Goal: Task Accomplishment & Management: Manage account settings

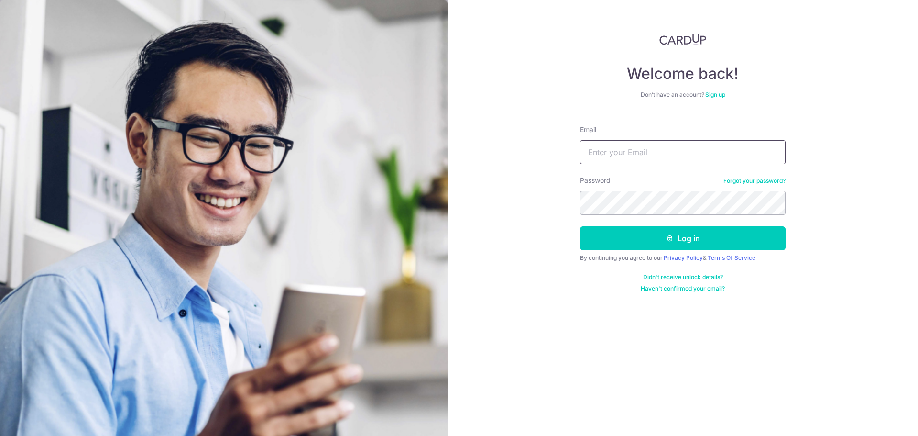
click at [636, 155] on input "Email" at bounding box center [683, 152] width 206 height 24
type input "[EMAIL_ADDRESS][DOMAIN_NAME]"
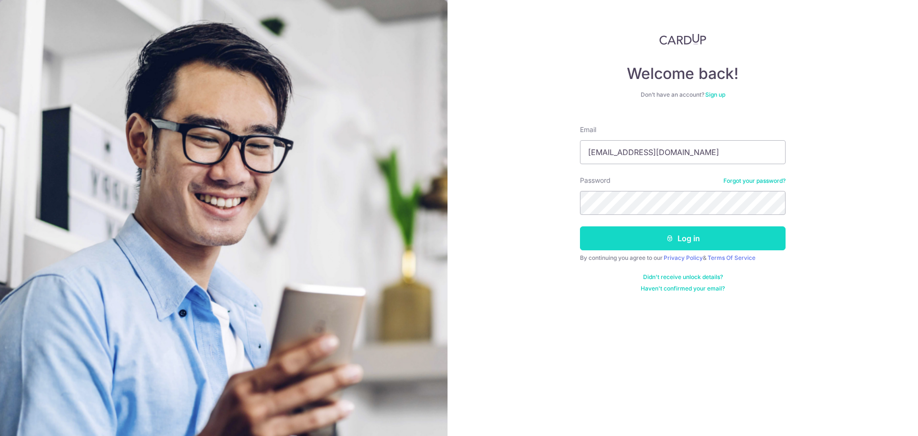
click at [678, 236] on button "Log in" at bounding box center [683, 238] width 206 height 24
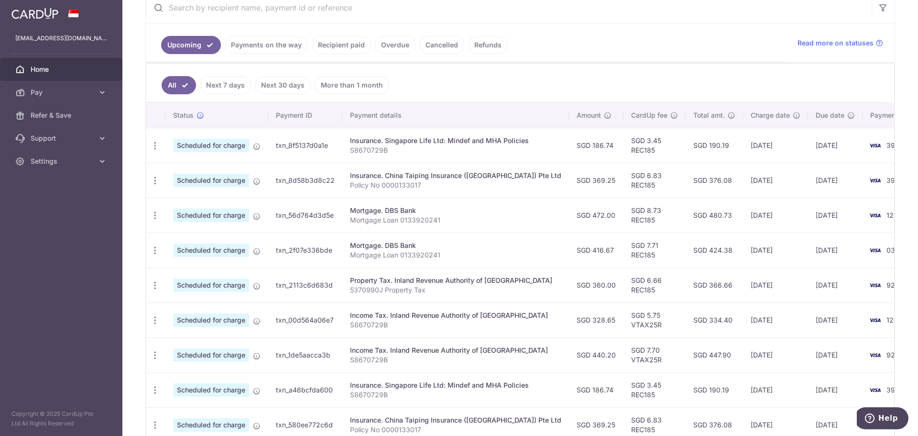
scroll to position [239, 0]
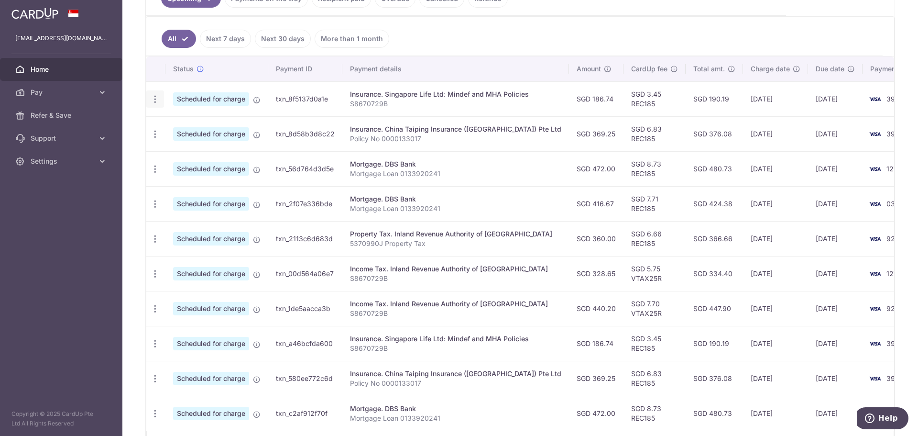
click at [154, 97] on icon "button" at bounding box center [155, 99] width 10 height 10
click at [188, 123] on span "Update payment" at bounding box center [206, 125] width 65 height 11
radio input "true"
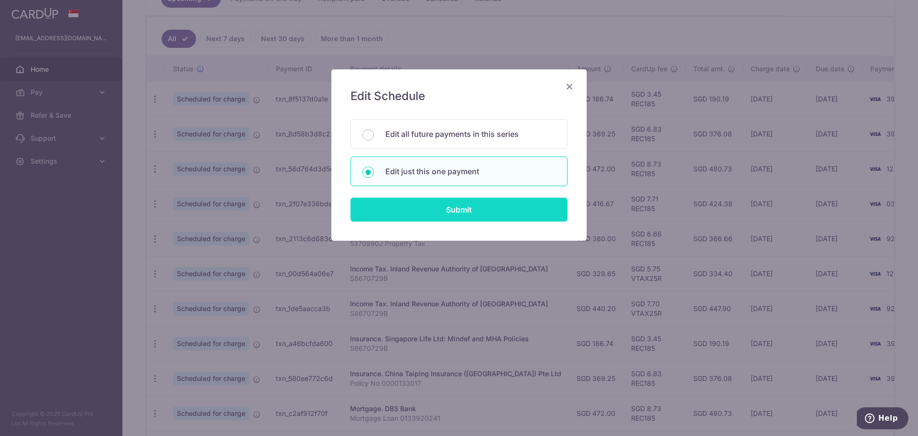
click at [446, 208] on input "Submit" at bounding box center [459, 209] width 217 height 24
radio input "true"
type input "186.74"
type input "[DATE]"
type input "S8670729B"
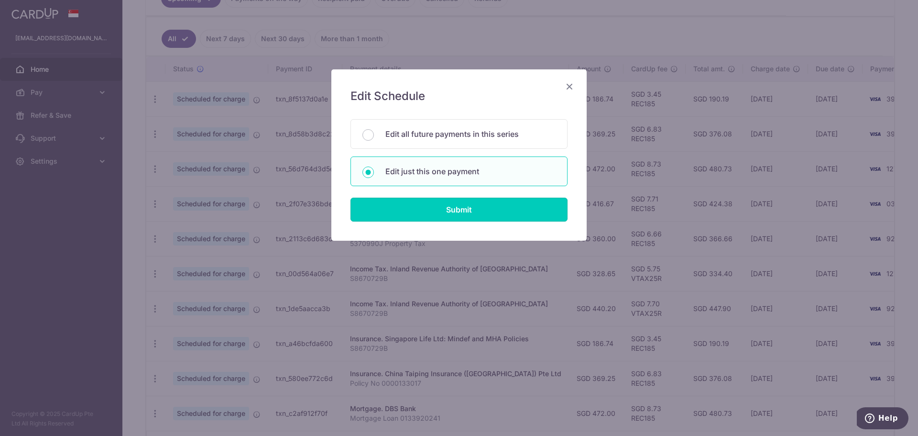
type input "REC185"
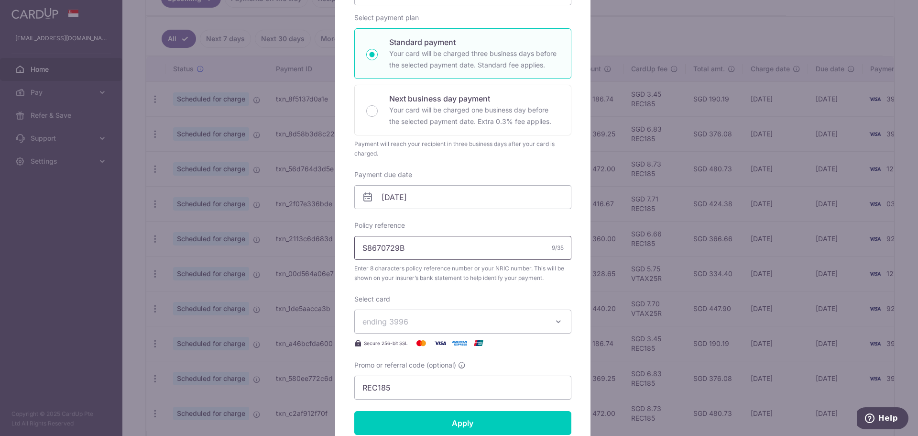
scroll to position [143, 0]
click at [429, 199] on input "[DATE]" at bounding box center [462, 195] width 217 height 24
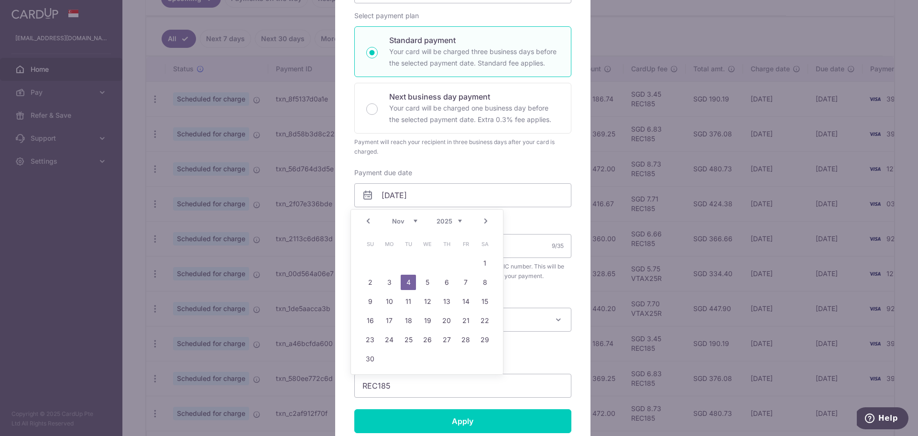
click at [427, 283] on link "5" at bounding box center [427, 281] width 15 height 15
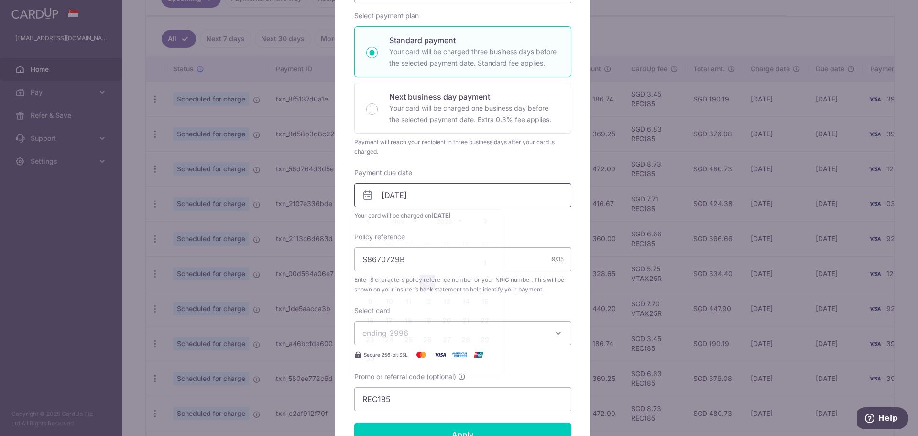
click at [428, 192] on input "05/11/2025" at bounding box center [462, 195] width 217 height 24
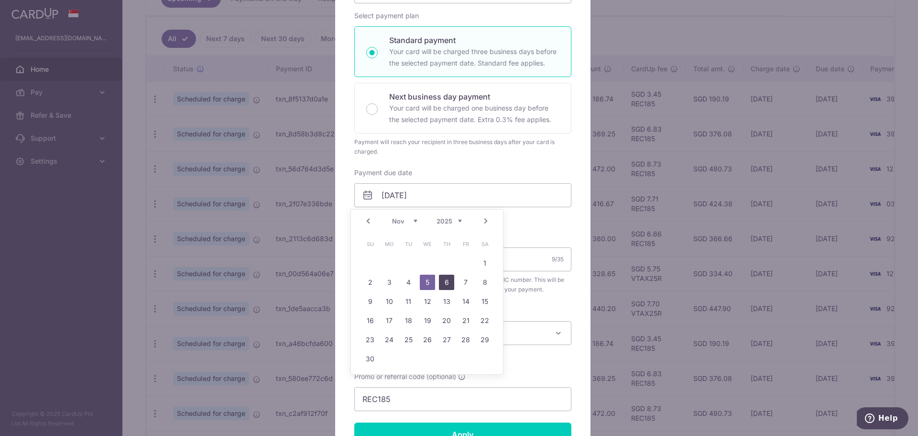
click at [447, 281] on link "6" at bounding box center [446, 281] width 15 height 15
type input "[DATE]"
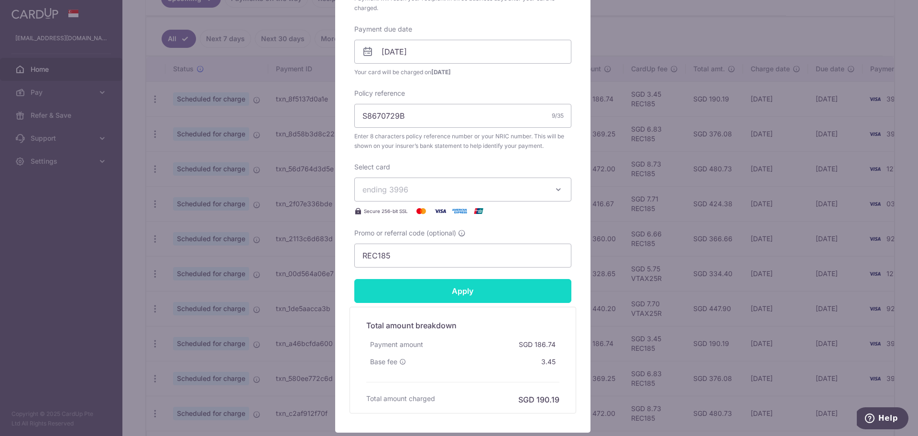
click at [477, 287] on input "Apply" at bounding box center [462, 291] width 217 height 24
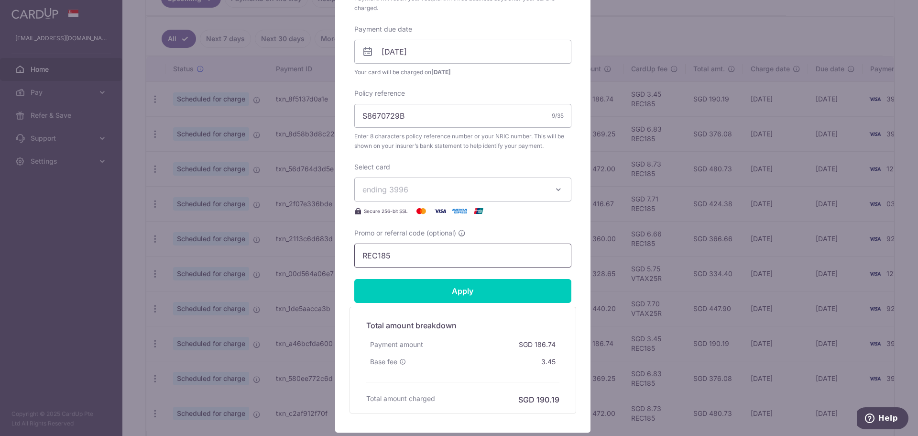
type input "Successfully Applied"
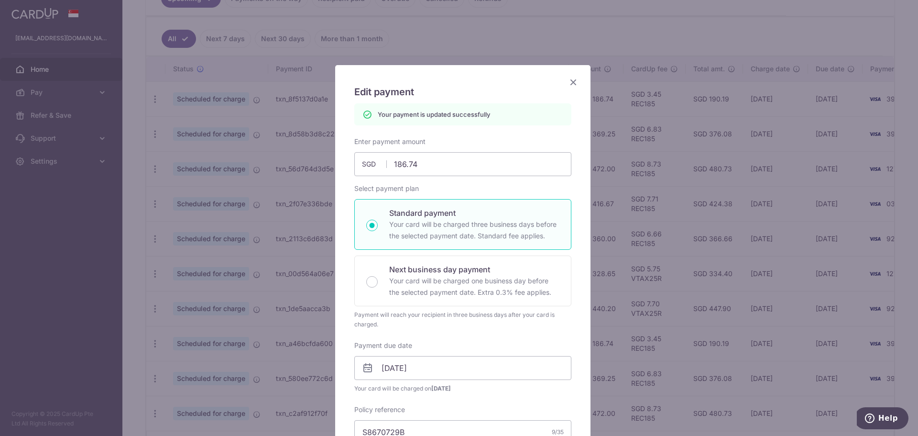
scroll to position [0, 0]
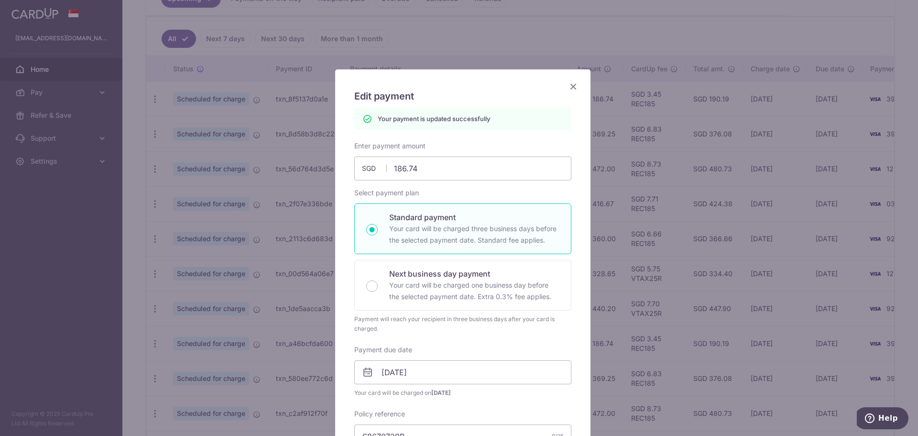
click at [574, 87] on icon "Close" at bounding box center [573, 86] width 11 height 12
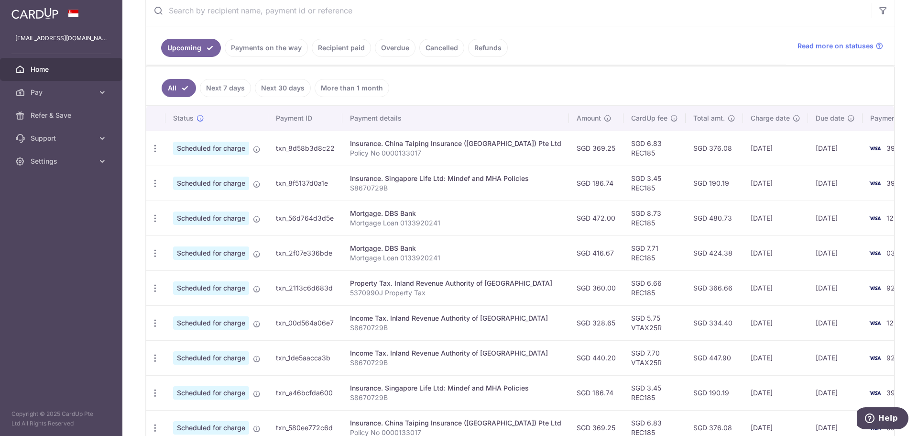
scroll to position [191, 0]
click at [154, 249] on icon "button" at bounding box center [155, 252] width 10 height 10
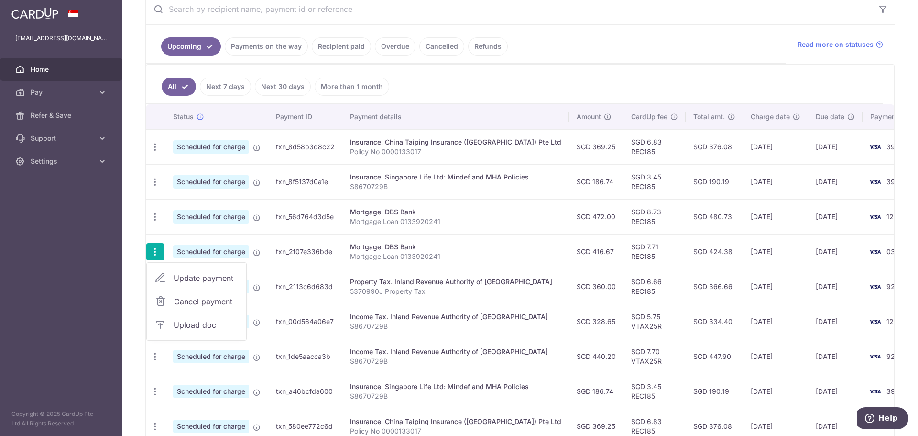
click at [184, 277] on span "Update payment" at bounding box center [206, 277] width 65 height 11
radio input "true"
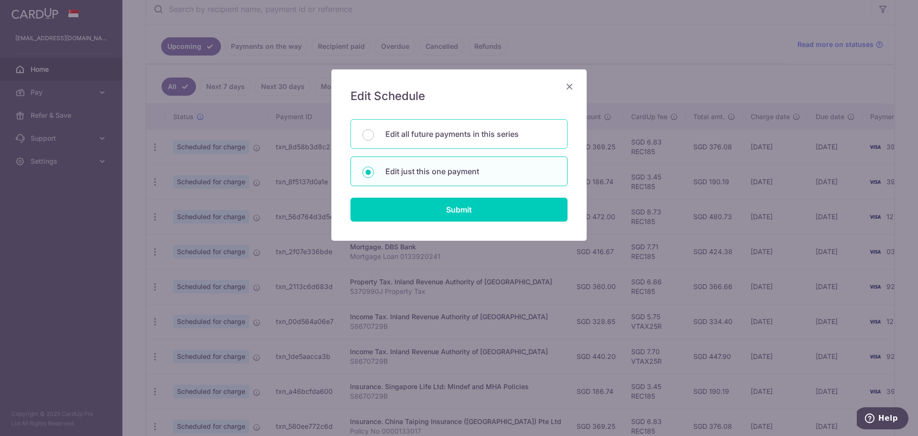
click at [449, 134] on p "Edit all future payments in this series" at bounding box center [470, 133] width 170 height 11
click at [374, 134] on input "Edit all future payments in this series" at bounding box center [367, 134] width 11 height 11
radio input "true"
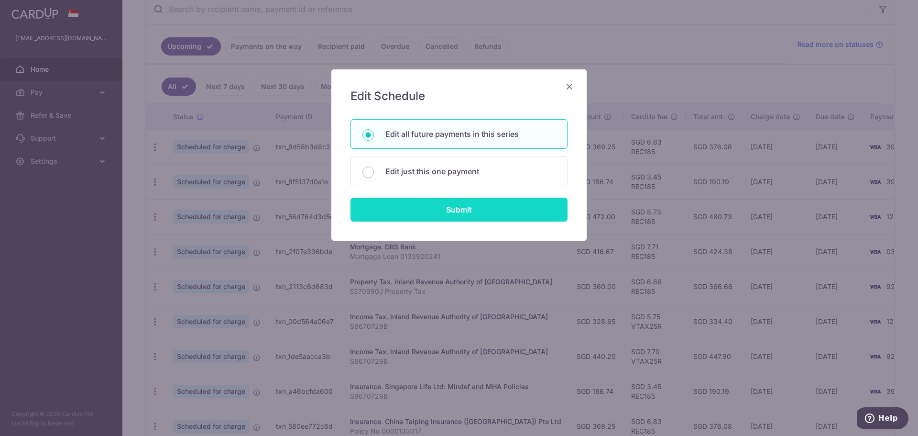
click at [456, 210] on input "Submit" at bounding box center [459, 209] width 217 height 24
radio input "true"
type input "416.67"
type input "Mortgage Loan 0133920241"
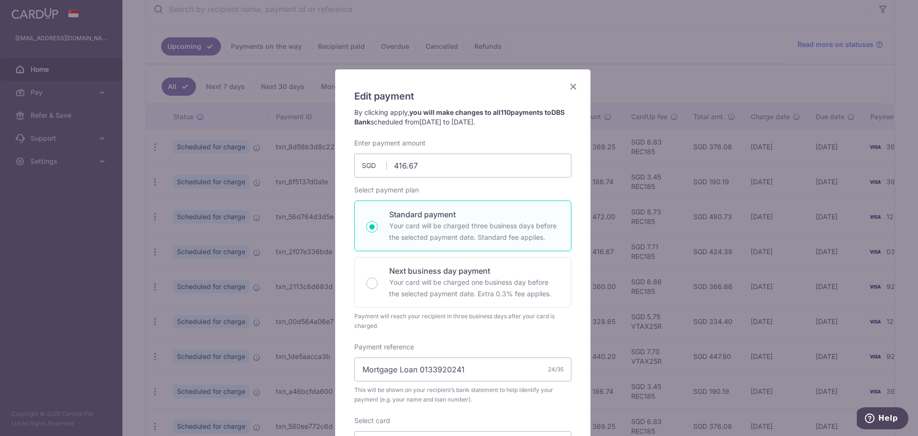
scroll to position [48, 0]
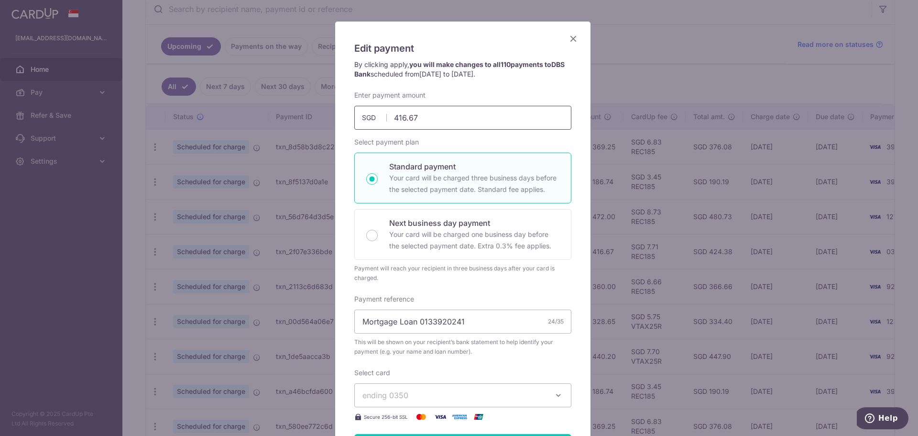
drag, startPoint x: 434, startPoint y: 120, endPoint x: 363, endPoint y: 119, distance: 71.3
click at [363, 119] on div "416.67 416.67 SGD" at bounding box center [462, 118] width 217 height 24
type input "409.10"
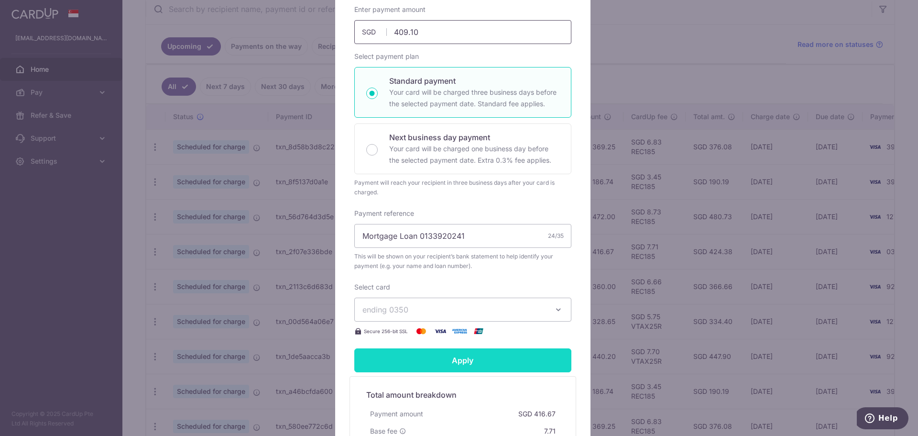
scroll to position [143, 0]
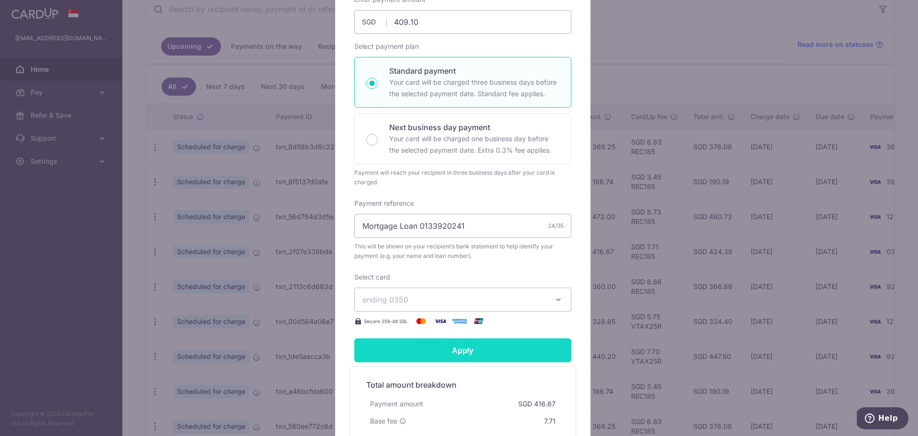
click at [452, 354] on input "Apply" at bounding box center [462, 350] width 217 height 24
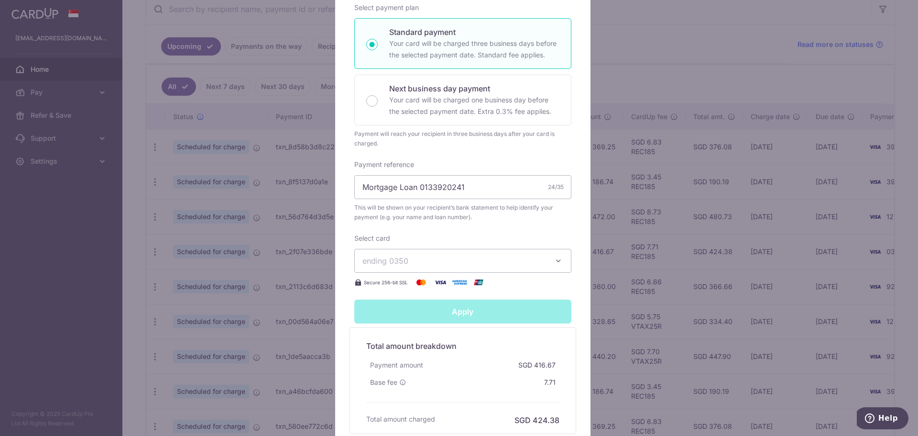
scroll to position [186, 0]
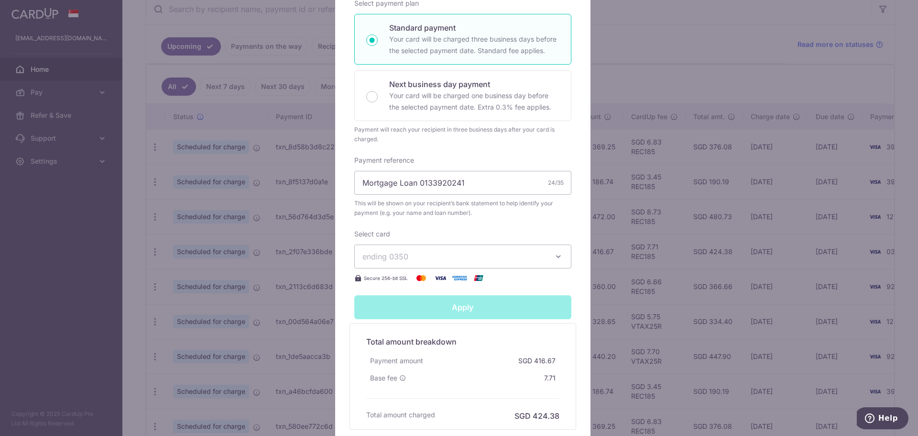
click at [420, 256] on span "ending 0350" at bounding box center [454, 256] width 184 height 11
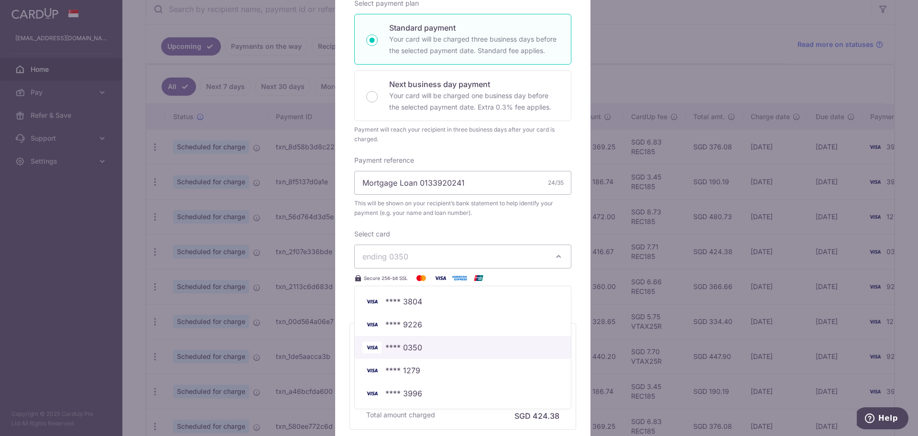
click at [412, 351] on span "**** 0350" at bounding box center [403, 346] width 37 height 11
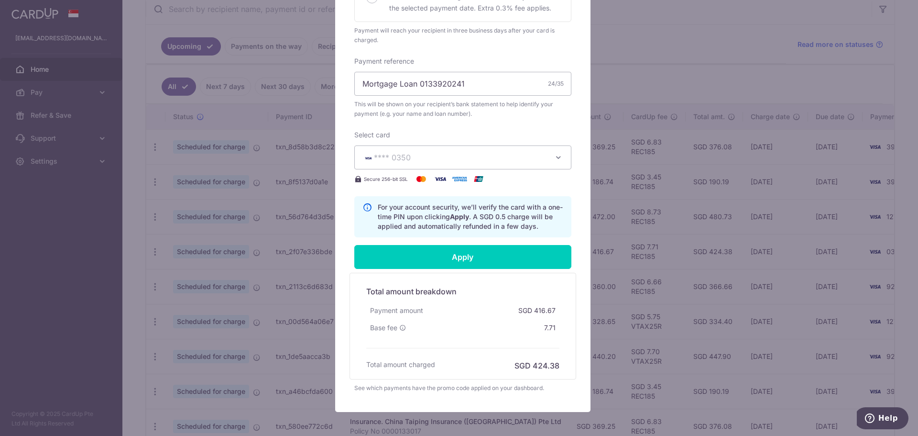
scroll to position [330, 0]
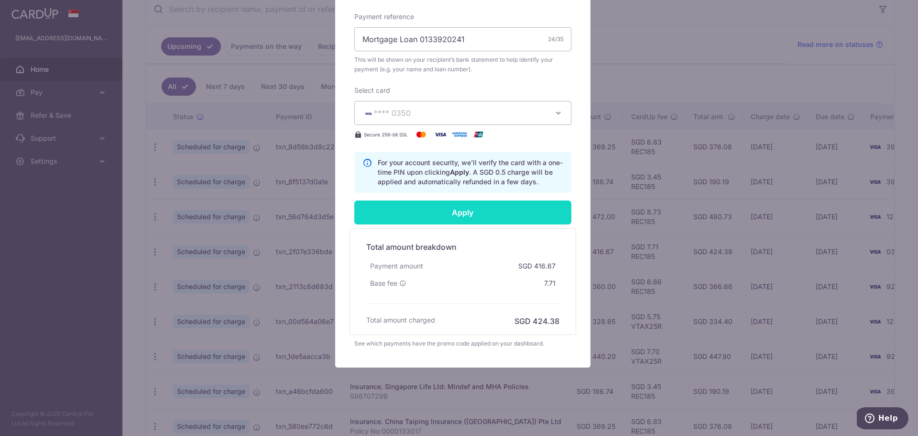
click at [462, 216] on input "Apply" at bounding box center [462, 212] width 217 height 24
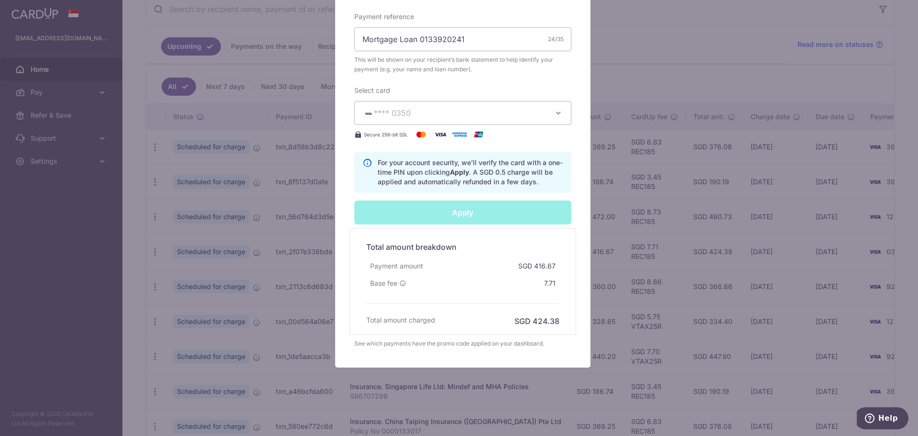
type input "Successfully Applied"
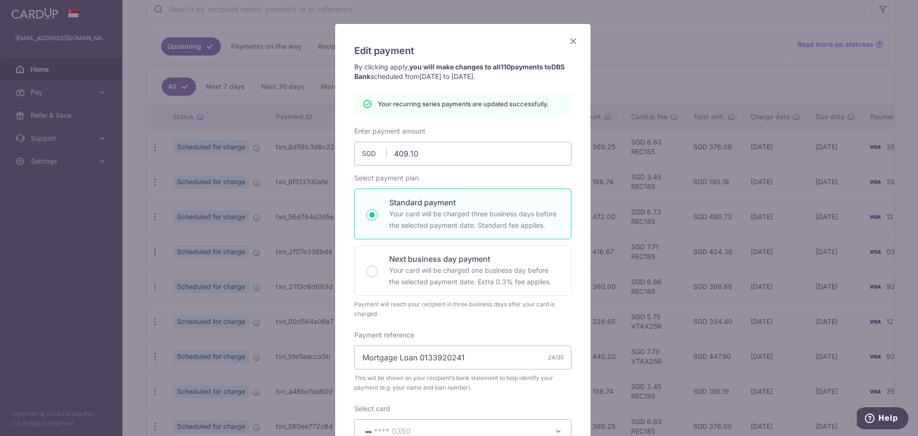
scroll to position [0, 0]
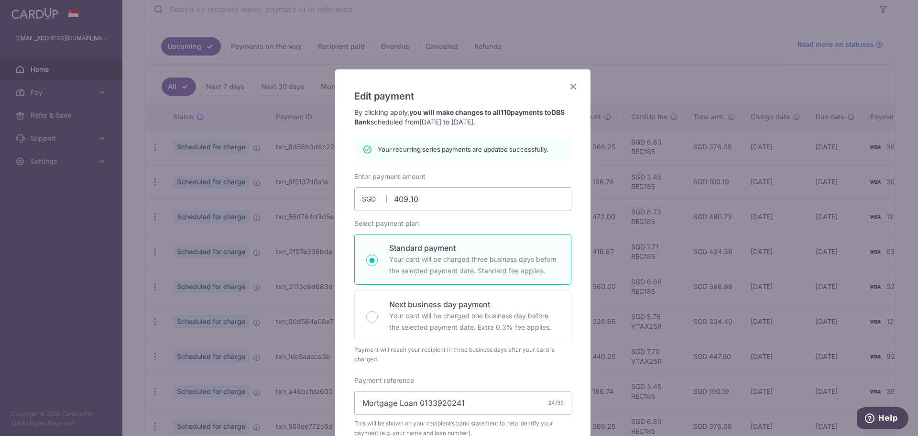
click at [570, 88] on icon "Close" at bounding box center [573, 86] width 11 height 12
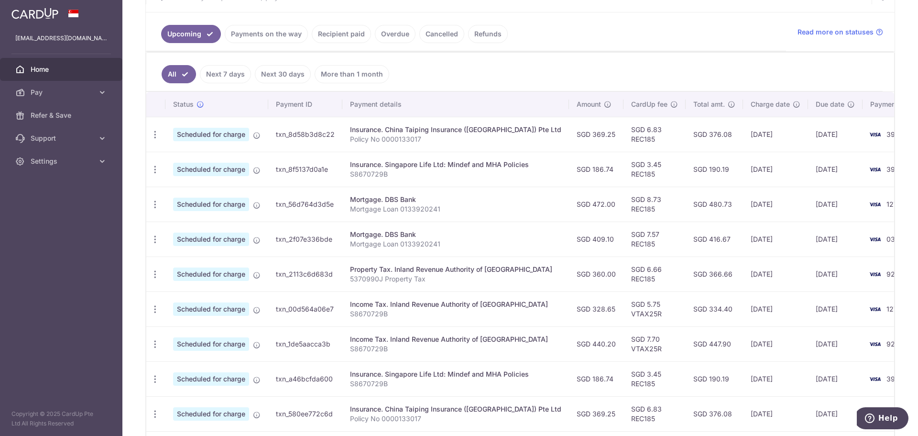
scroll to position [239, 0]
